Goal: Navigation & Orientation: Find specific page/section

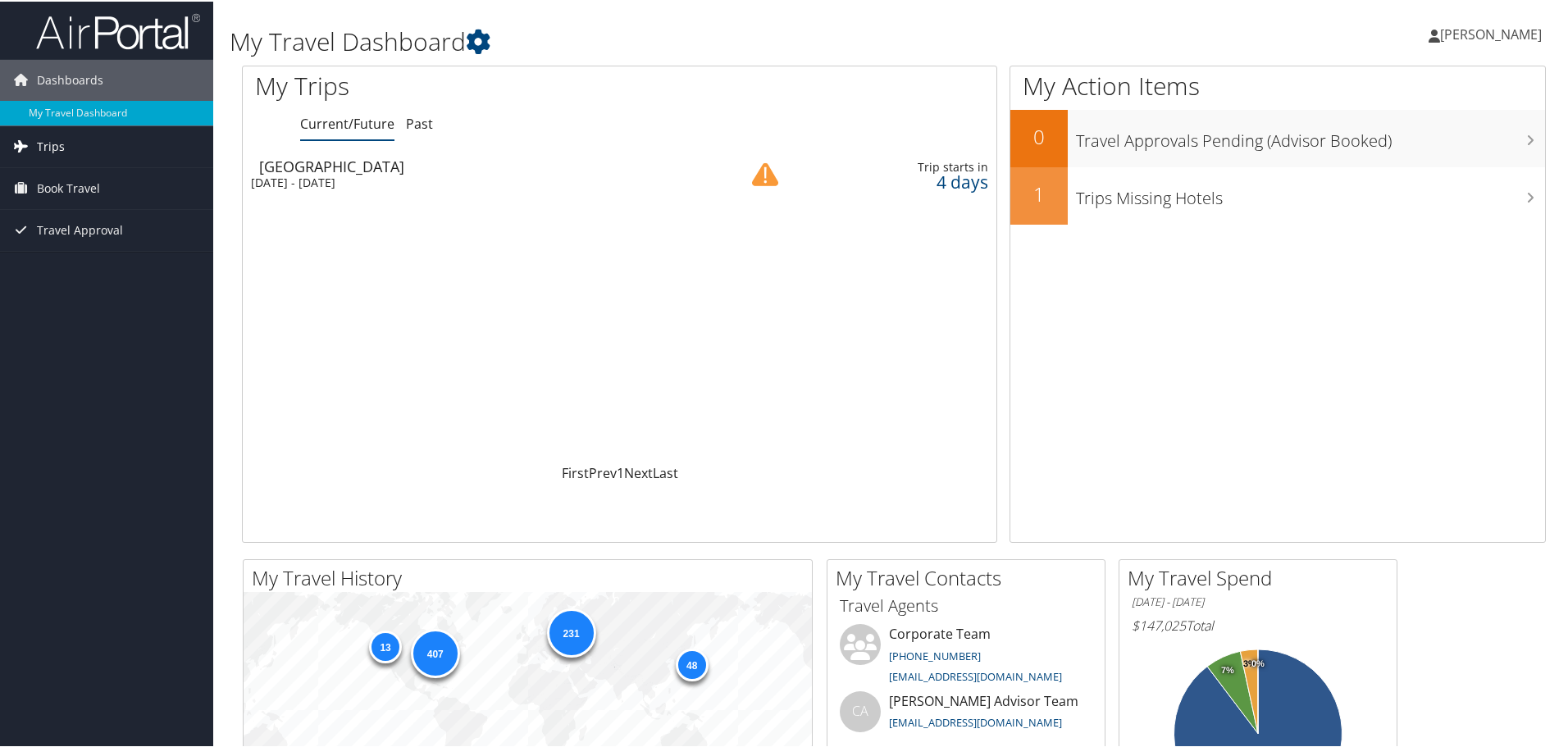
click at [54, 145] on span "Trips" at bounding box center [50, 144] width 28 height 41
click at [297, 170] on div "[GEOGRAPHIC_DATA]" at bounding box center [481, 164] width 444 height 15
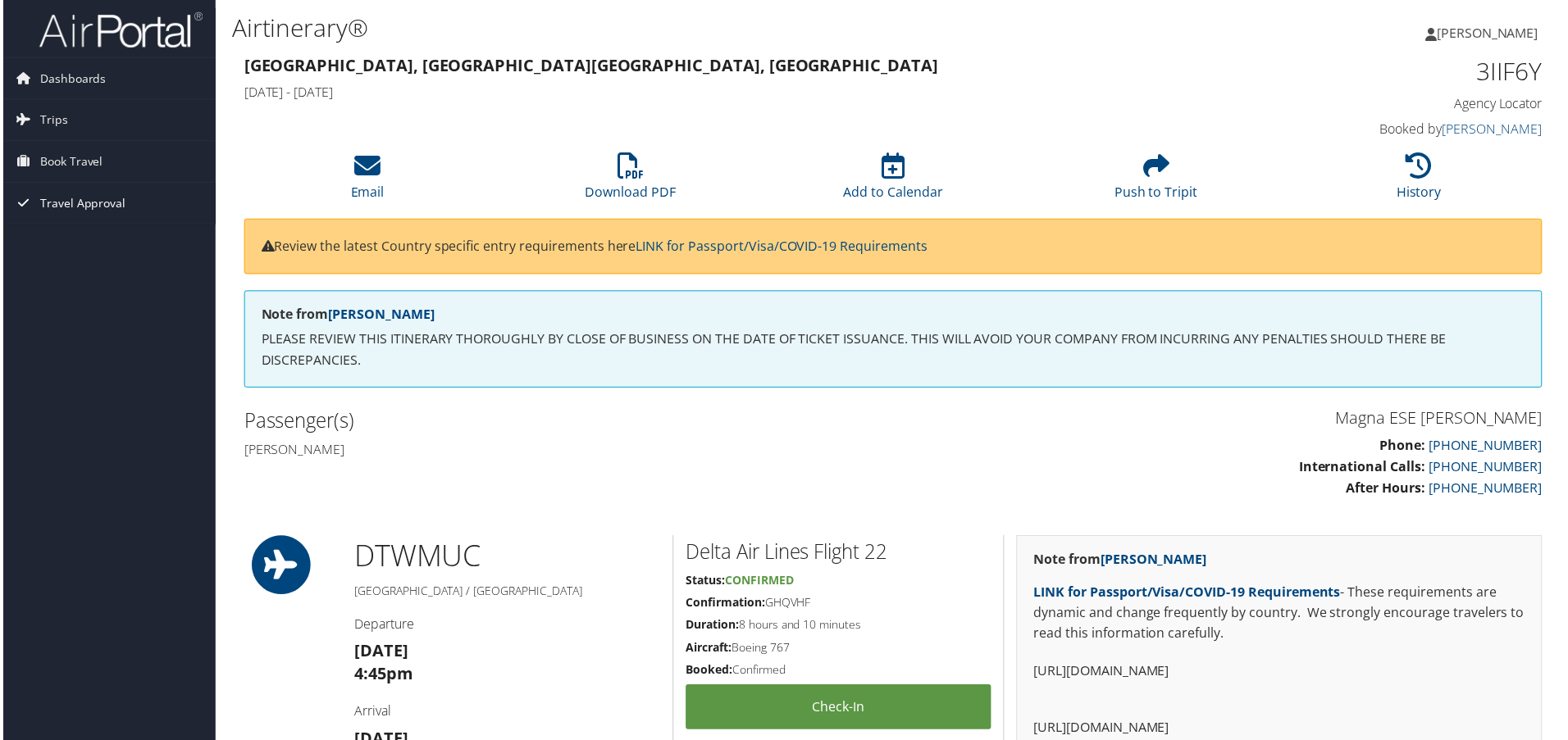
click at [99, 198] on span "Travel Approval" at bounding box center [79, 203] width 86 height 41
click at [70, 159] on span "Book Travel" at bounding box center [68, 162] width 63 height 41
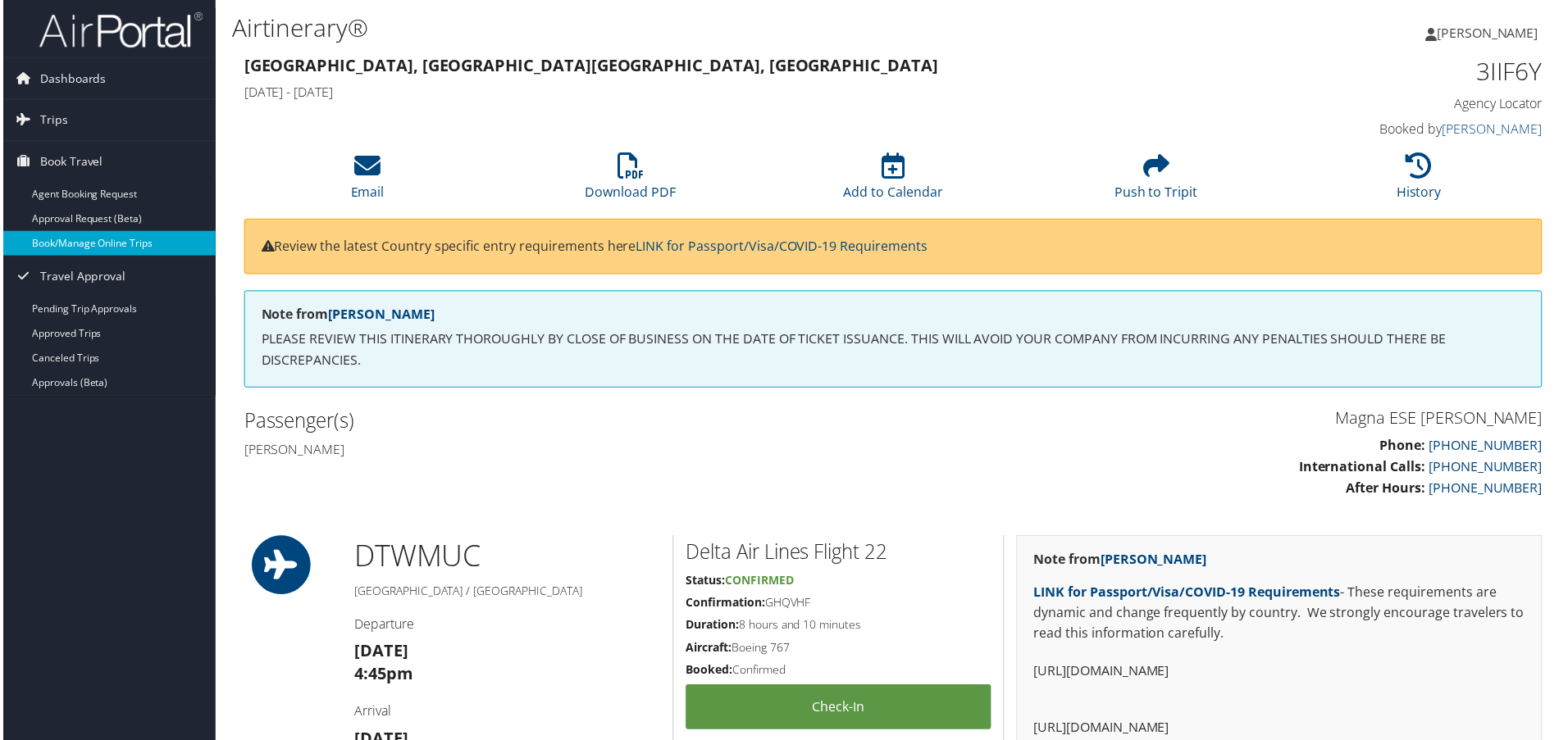
click at [145, 241] on link "Book/Manage Online Trips" at bounding box center [106, 244] width 213 height 24
